Goal: Task Accomplishment & Management: Complete application form

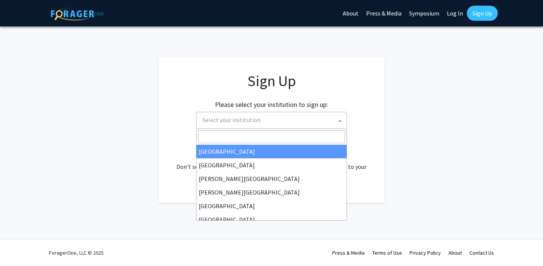
click at [287, 120] on span "Select your institution" at bounding box center [273, 119] width 147 height 15
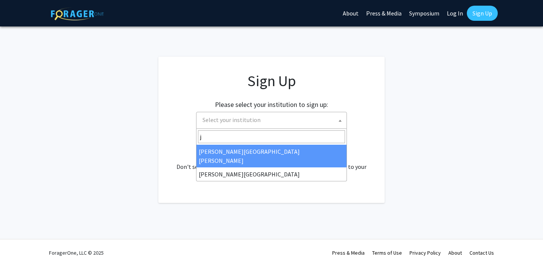
type input "j"
select select "1"
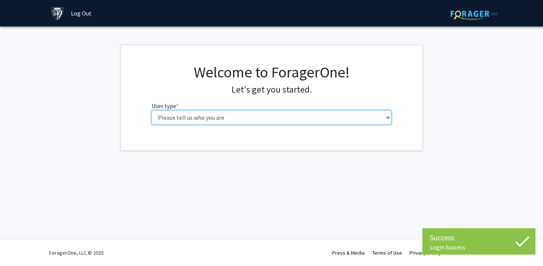
click at [315, 117] on select "Please tell us who you are Undergraduate Student Master's Student Doctoral Cand…" at bounding box center [272, 117] width 240 height 14
select select "2: masters"
click at [152, 110] on select "Please tell us who you are Undergraduate Student Master's Student Doctoral Cand…" at bounding box center [272, 117] width 240 height 14
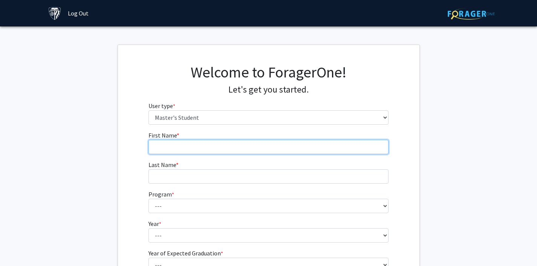
click at [296, 146] on input "First Name * required" at bounding box center [269, 147] width 240 height 14
type input "Yizhe"
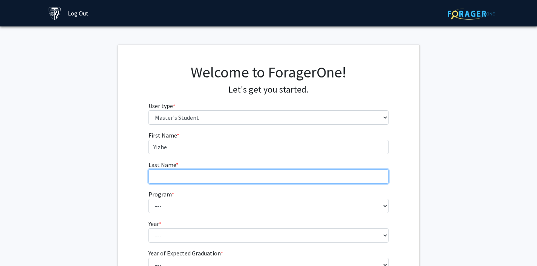
type input "Ding"
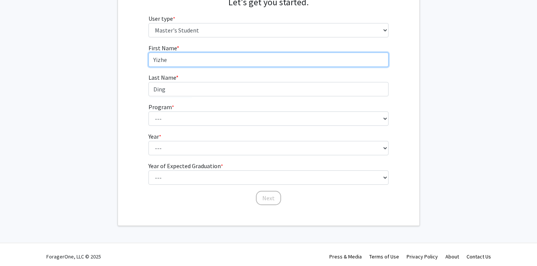
scroll to position [89, 0]
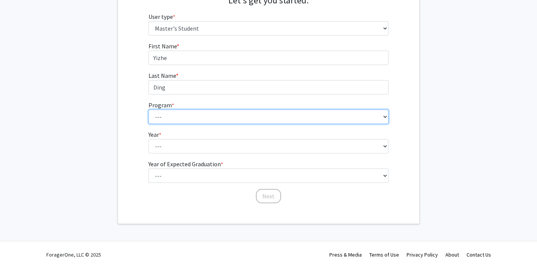
click at [215, 116] on select "--- Anatomy Education Applied and Computational Mathematics Applied Biomedical …" at bounding box center [269, 116] width 240 height 14
select select "31: 21"
click at [149, 109] on select "--- Anatomy Education Applied and Computational Mathematics Applied Biomedical …" at bounding box center [269, 116] width 240 height 14
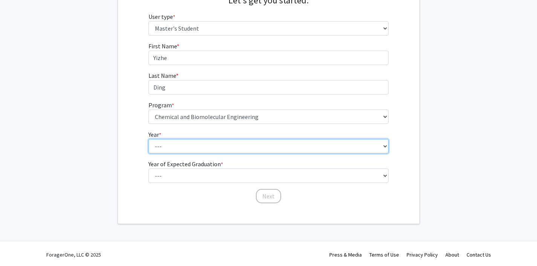
click at [200, 144] on select "--- First Year Second Year" at bounding box center [269, 146] width 240 height 14
select select "1: first_year"
click at [149, 139] on select "--- First Year Second Year" at bounding box center [269, 146] width 240 height 14
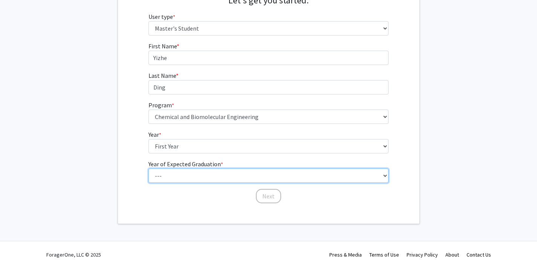
click at [192, 172] on select "--- 2025 2026 2027 2028 2029 2030 2031 2032 2033 2034" at bounding box center [269, 175] width 240 height 14
select select "3: 2027"
click at [149, 168] on select "--- 2025 2026 2027 2028 2029 2030 2031 2032 2033 2034" at bounding box center [269, 175] width 240 height 14
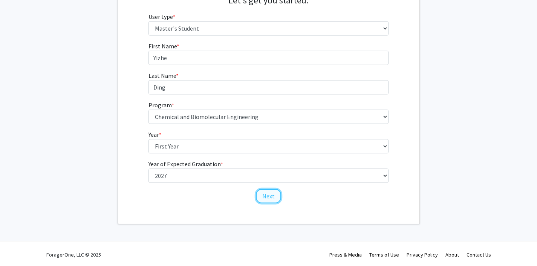
click at [269, 191] on button "Next" at bounding box center [268, 196] width 25 height 14
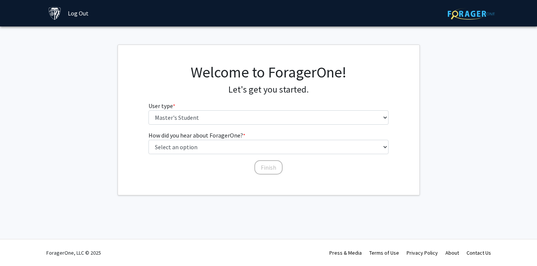
scroll to position [0, 0]
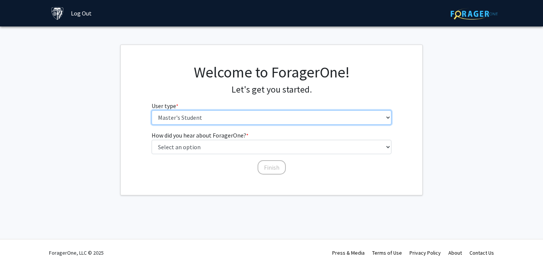
click at [256, 118] on select "Please tell us who you are Undergraduate Student Master's Student Doctoral Cand…" at bounding box center [272, 117] width 240 height 14
click at [152, 110] on select "Please tell us who you are Undergraduate Student Master's Student Doctoral Cand…" at bounding box center [272, 117] width 240 height 14
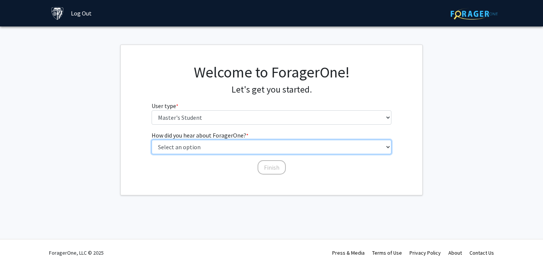
click at [235, 144] on select "Select an option Peer/student recommendation Faculty/staff recommendation Unive…" at bounding box center [272, 147] width 240 height 14
select select "3: university_website"
click at [152, 140] on select "Select an option Peer/student recommendation Faculty/staff recommendation Unive…" at bounding box center [272, 147] width 240 height 14
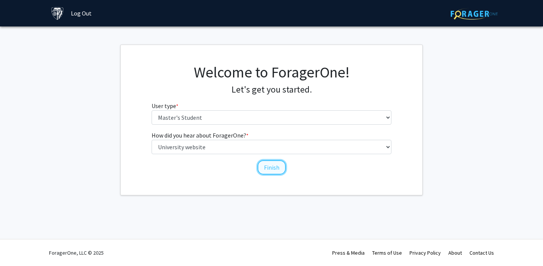
click at [266, 168] on button "Finish" at bounding box center [272, 167] width 28 height 14
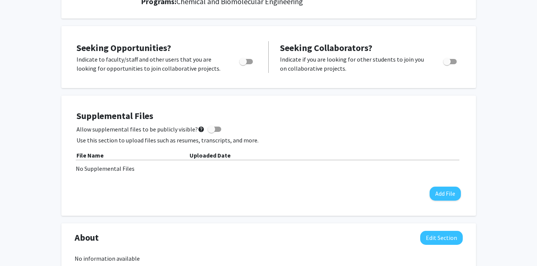
scroll to position [118, 0]
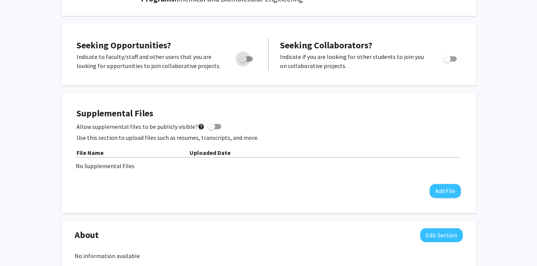
click at [245, 58] on span "Toggle" at bounding box center [243, 59] width 8 height 8
click at [243, 61] on input "Are you actively seeking opportunities?" at bounding box center [243, 61] width 0 height 0
checkbox input "true"
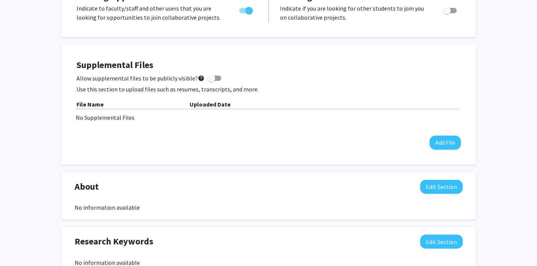
scroll to position [0, 0]
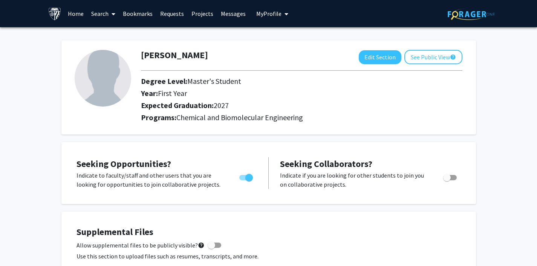
click at [97, 13] on link "Search" at bounding box center [104, 13] width 32 height 26
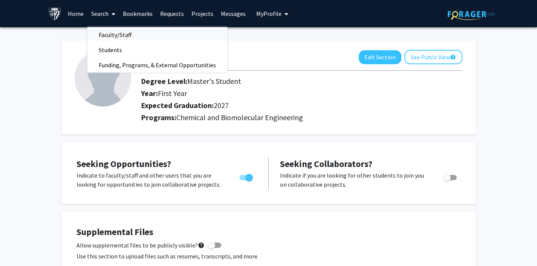
click at [125, 34] on span "Faculty/Staff" at bounding box center [115, 34] width 55 height 15
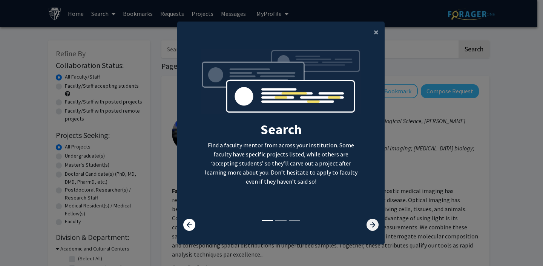
click at [371, 230] on icon at bounding box center [373, 224] width 12 height 12
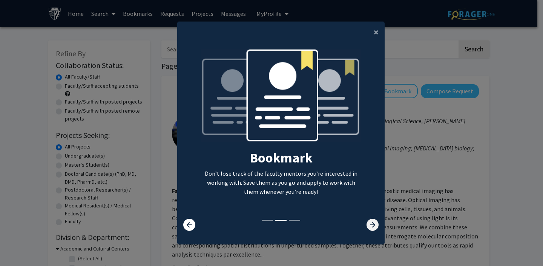
click at [371, 230] on icon at bounding box center [373, 224] width 12 height 12
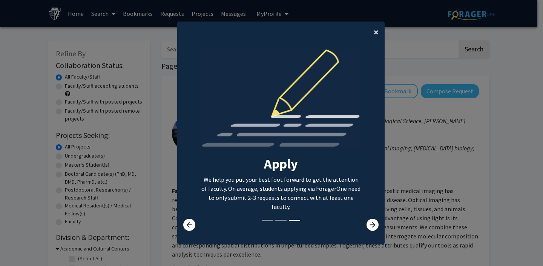
click at [374, 36] on span "×" at bounding box center [376, 32] width 5 height 12
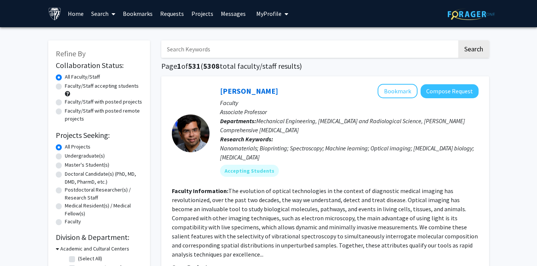
click at [318, 49] on input "Search Keywords" at bounding box center [309, 48] width 296 height 17
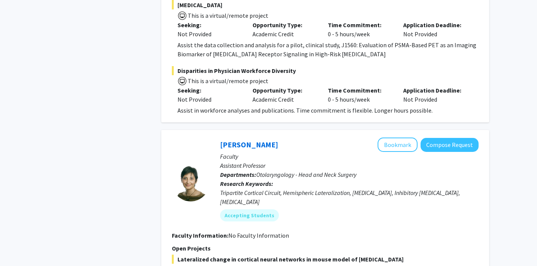
scroll to position [2579, 0]
